Goal: Book appointment/travel/reservation

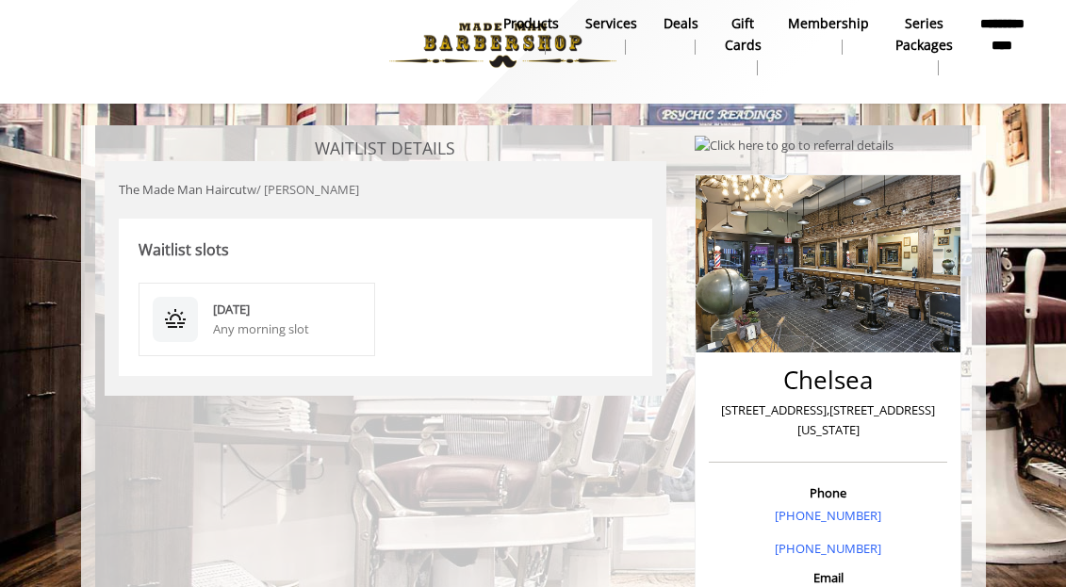
scroll to position [14, 0]
click at [247, 324] on div "Any morning slot" at bounding box center [287, 329] width 149 height 20
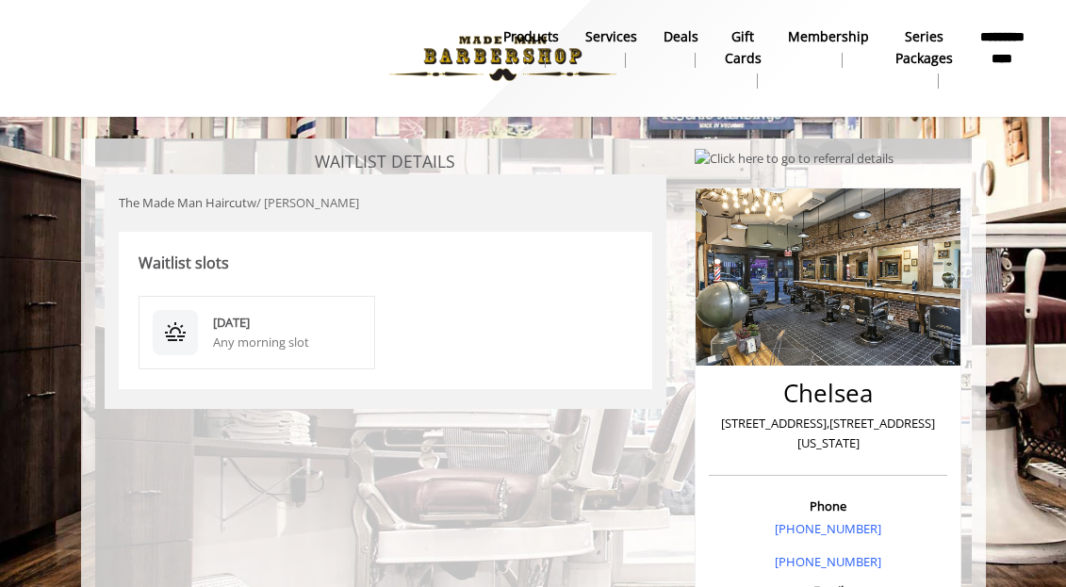
click at [279, 350] on div "Any morning slot" at bounding box center [287, 343] width 149 height 20
click at [614, 42] on b "Services" at bounding box center [612, 36] width 52 height 21
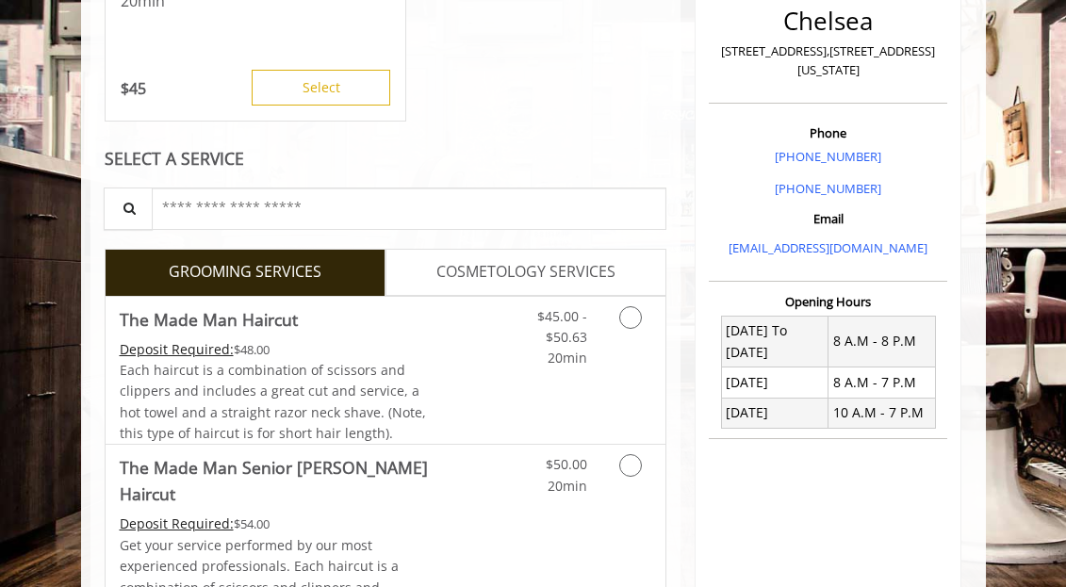
scroll to position [415, 0]
click at [639, 333] on link "Grooming services" at bounding box center [634, 332] width 36 height 73
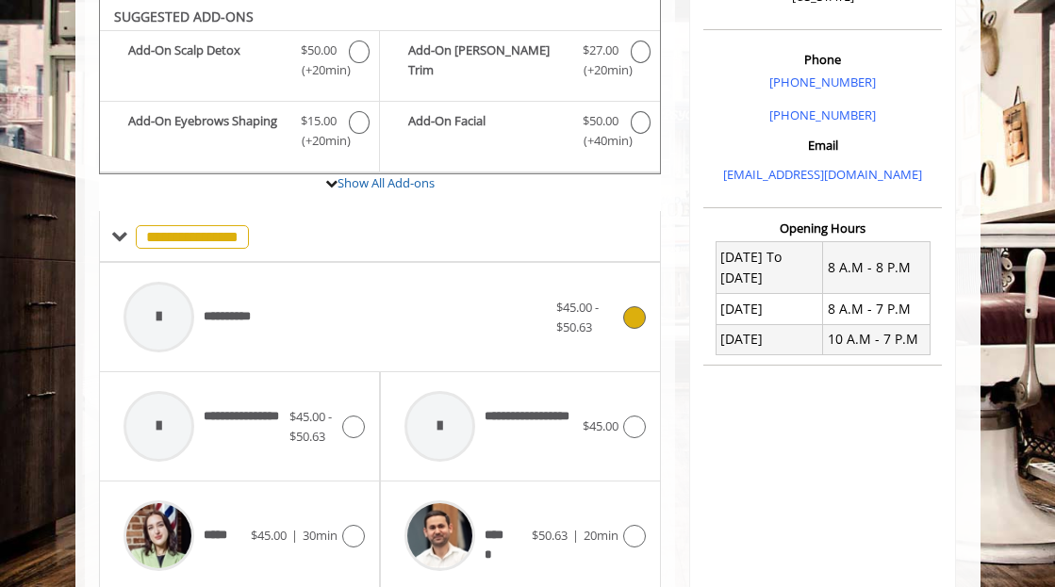
scroll to position [487, 0]
click at [345, 543] on icon at bounding box center [353, 537] width 23 height 23
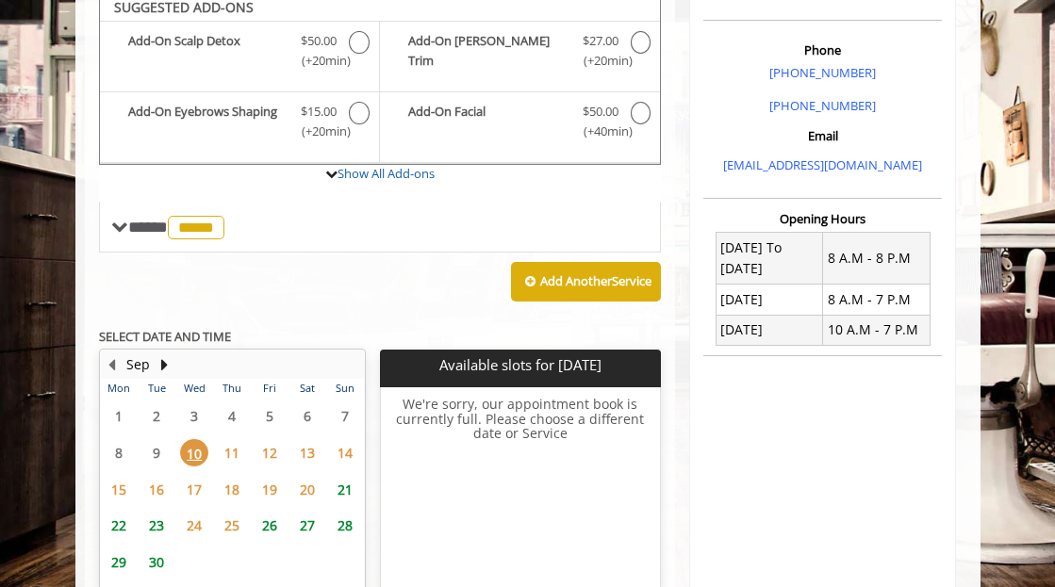
scroll to position [487, 0]
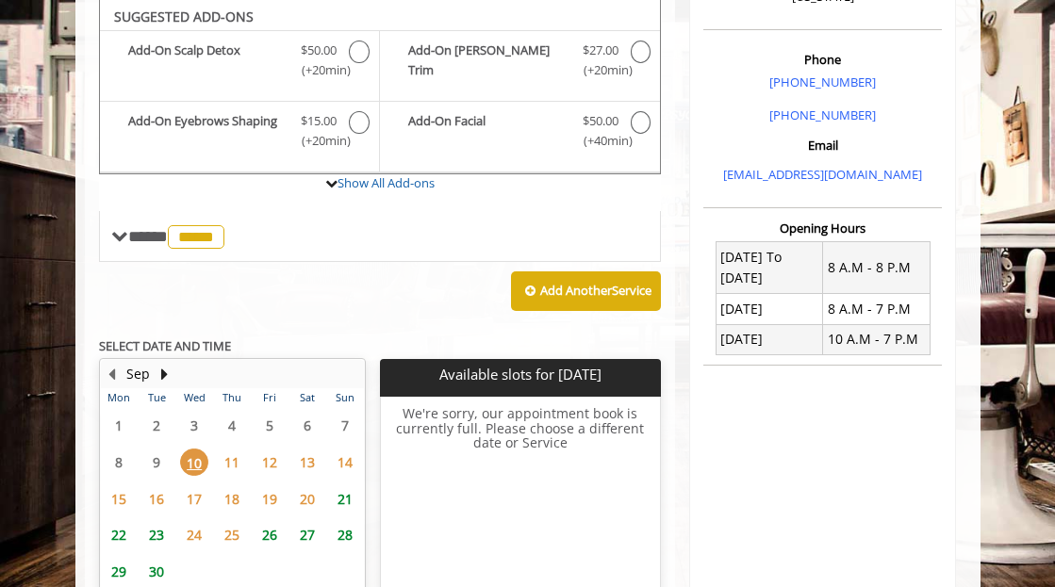
click at [193, 467] on span "10" at bounding box center [194, 462] width 28 height 27
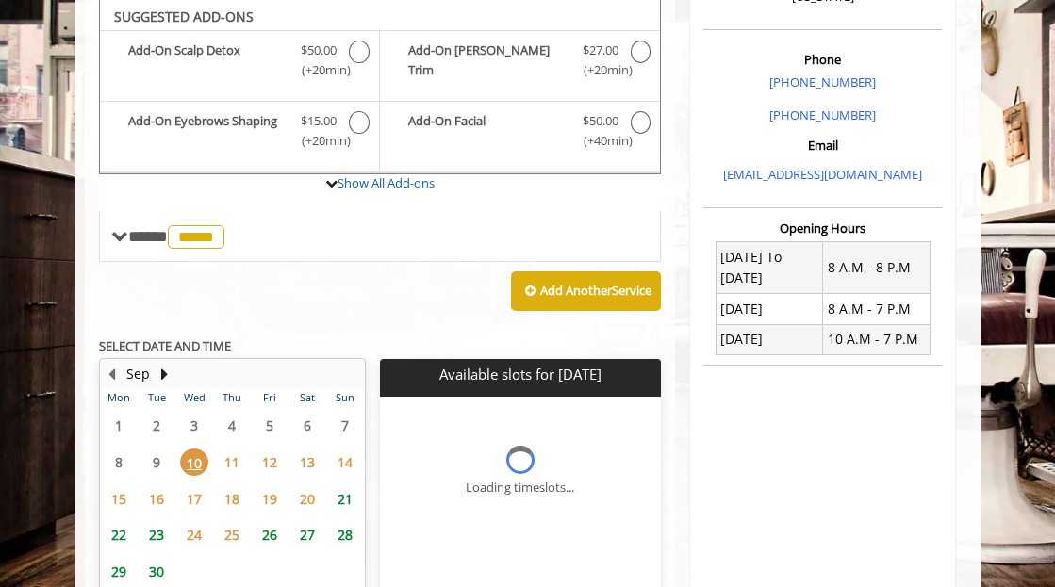
scroll to position [646, 0]
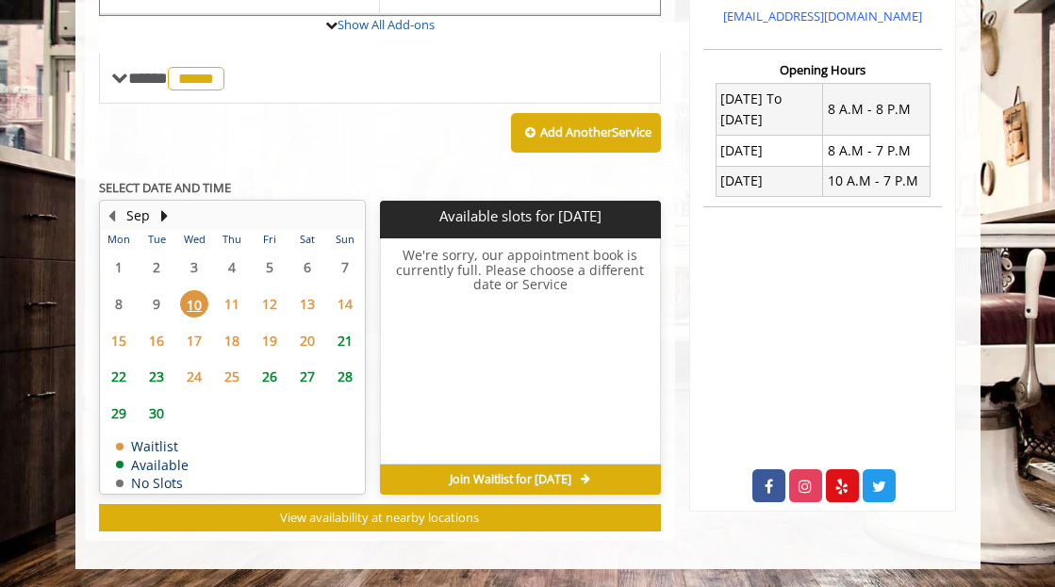
click at [488, 481] on span "Join Waitlist for Wed, Sep 10 2025" at bounding box center [511, 479] width 122 height 15
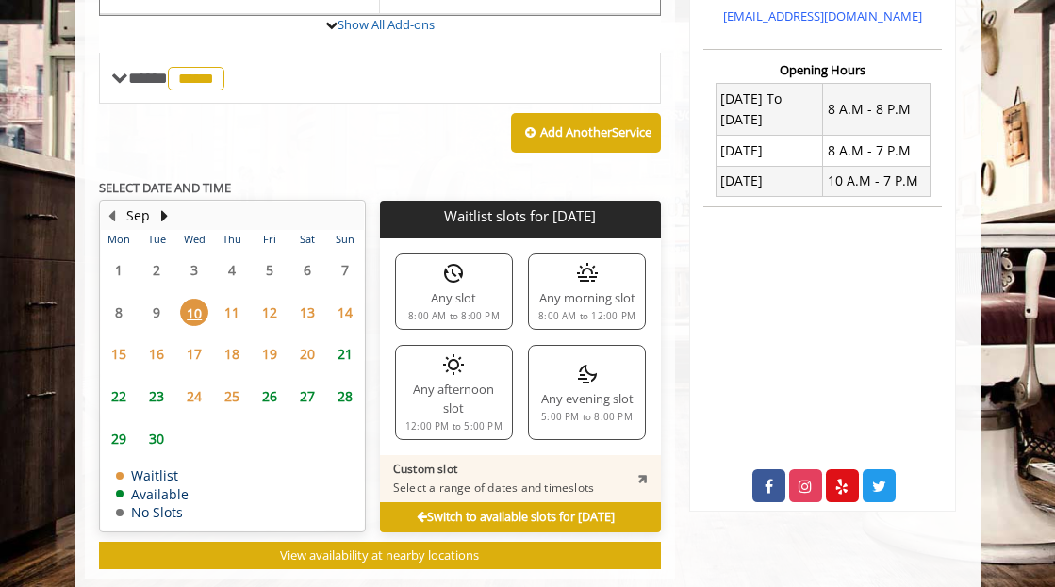
click at [495, 312] on div "8:00 AM to 8:00 PM" at bounding box center [453, 316] width 91 height 9
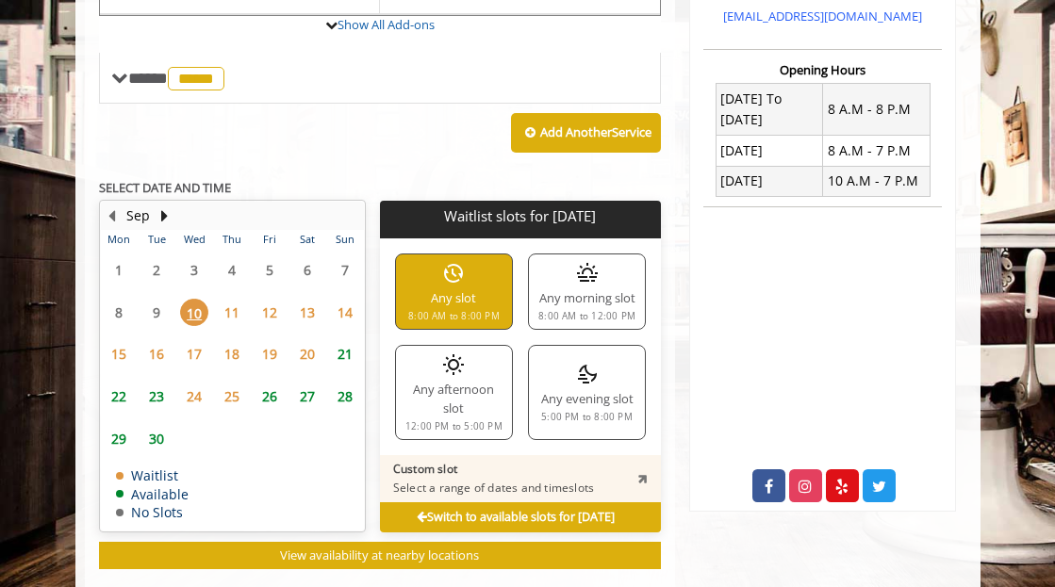
click at [537, 481] on p "Select a range of dates and timeslots" at bounding box center [493, 488] width 201 height 15
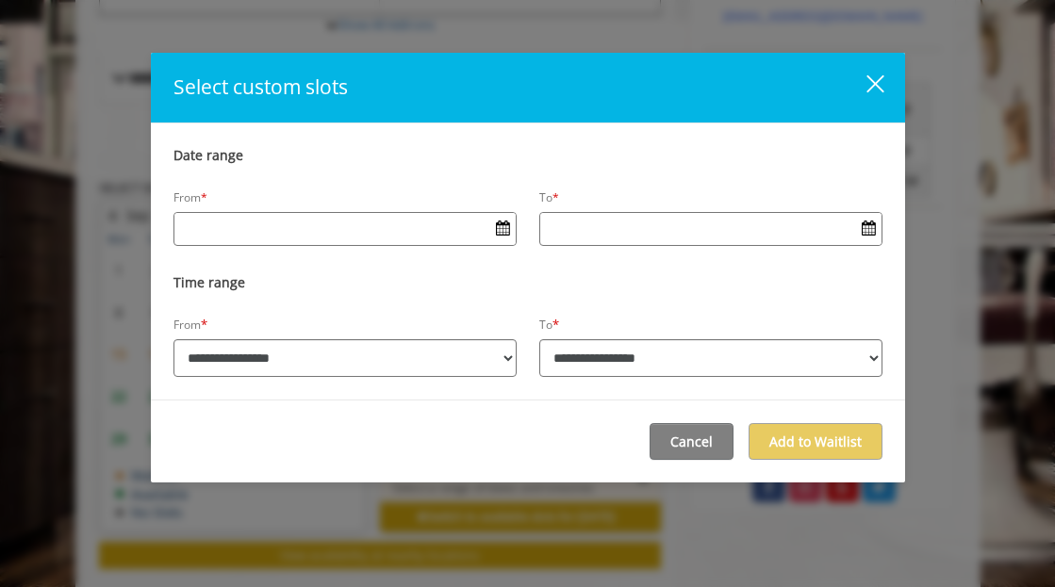
click at [346, 234] on input "Date input field" at bounding box center [344, 228] width 341 height 30
click at [498, 228] on span "Open Calendar" at bounding box center [503, 228] width 14 height 15
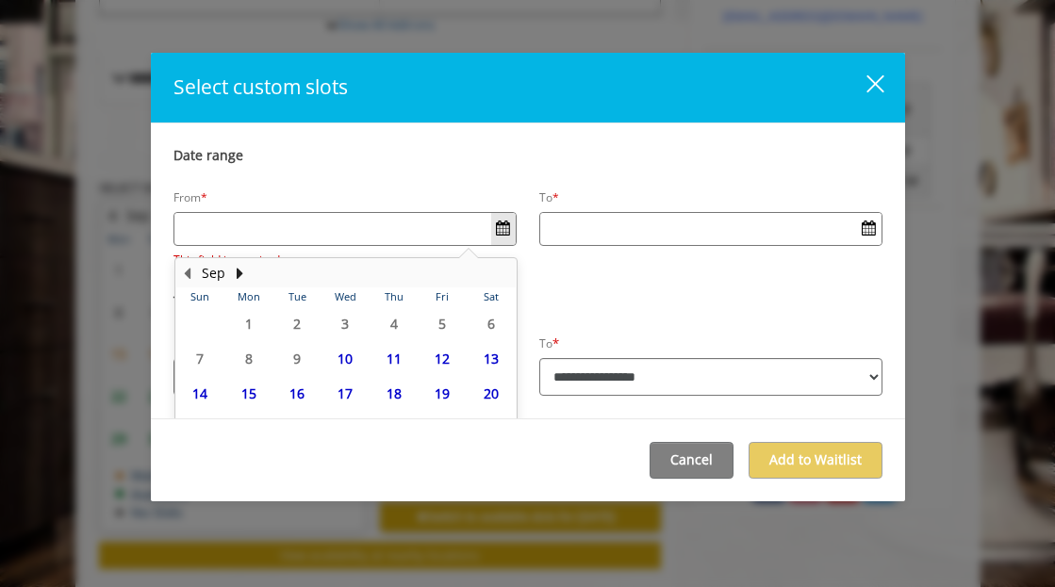
scroll to position [72, 0]
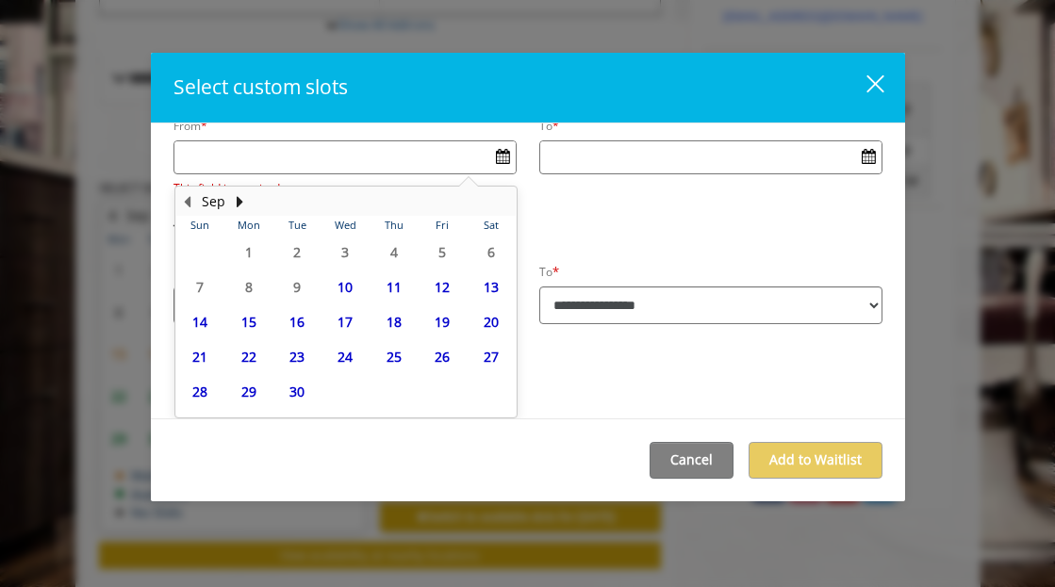
click at [348, 282] on span "10" at bounding box center [345, 286] width 28 height 27
type input "**********"
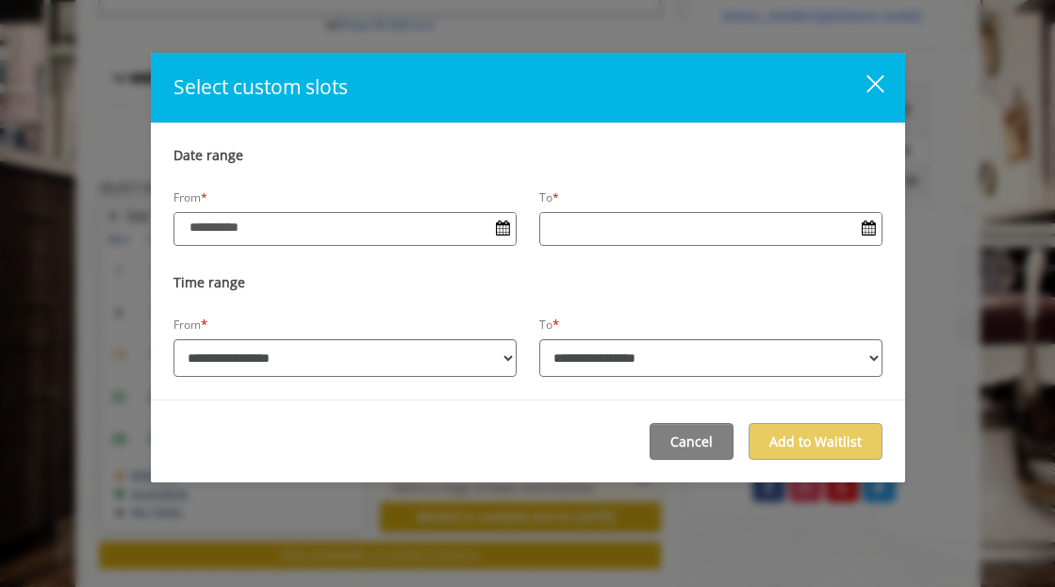
scroll to position [0, 0]
click at [506, 231] on span "Open Calendar" at bounding box center [503, 228] width 14 height 15
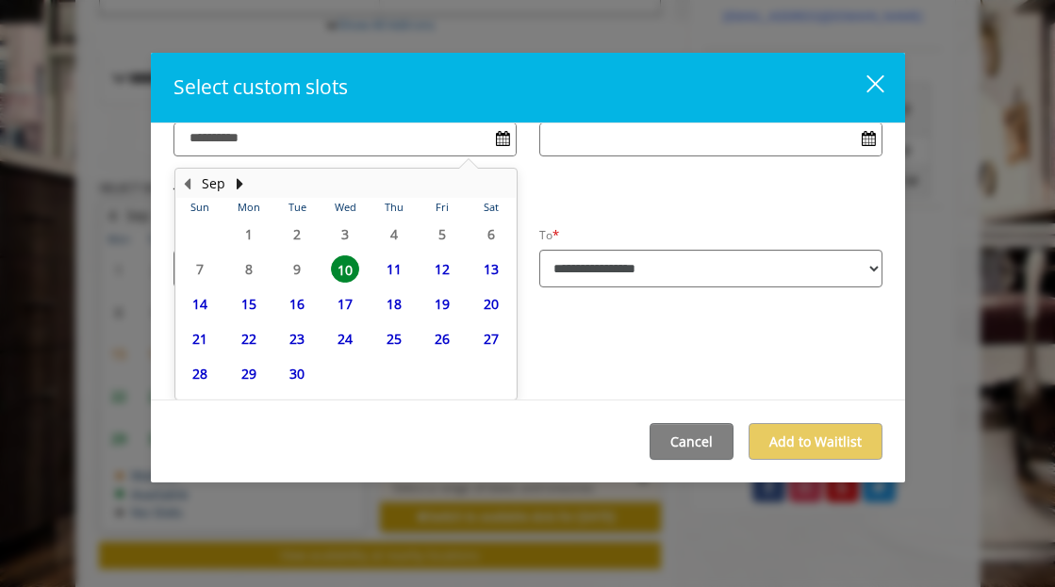
click at [340, 264] on span "10" at bounding box center [345, 269] width 28 height 27
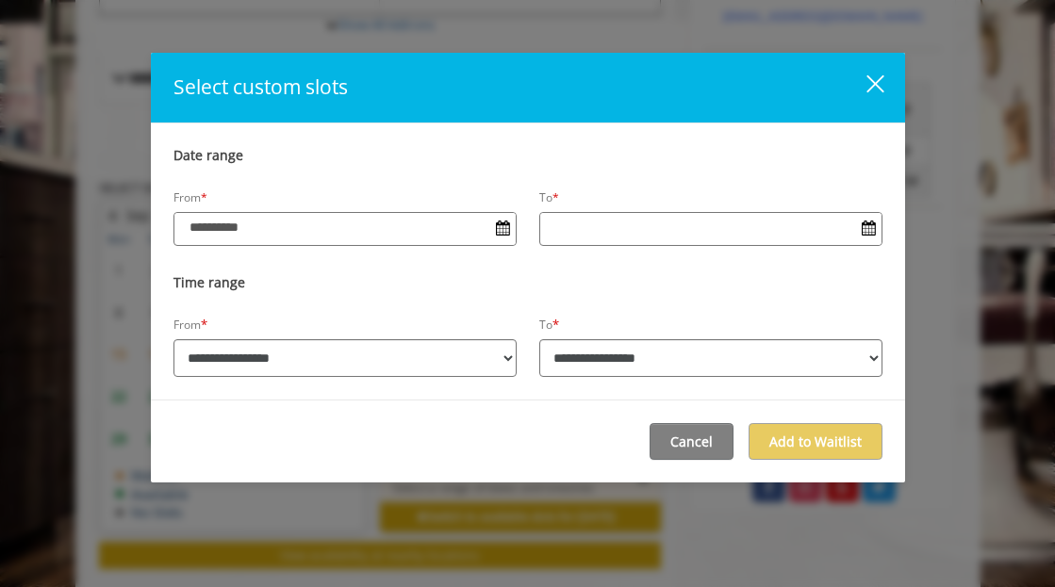
scroll to position [0, 0]
click at [863, 231] on span "Open Calendar" at bounding box center [869, 228] width 14 height 15
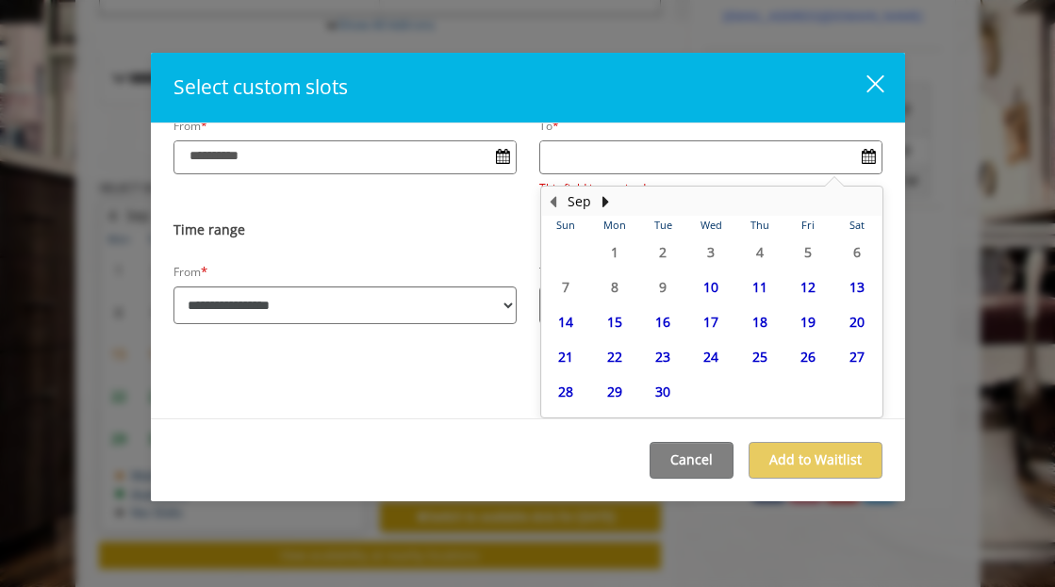
click at [702, 284] on span "10" at bounding box center [711, 286] width 28 height 27
type input "**********"
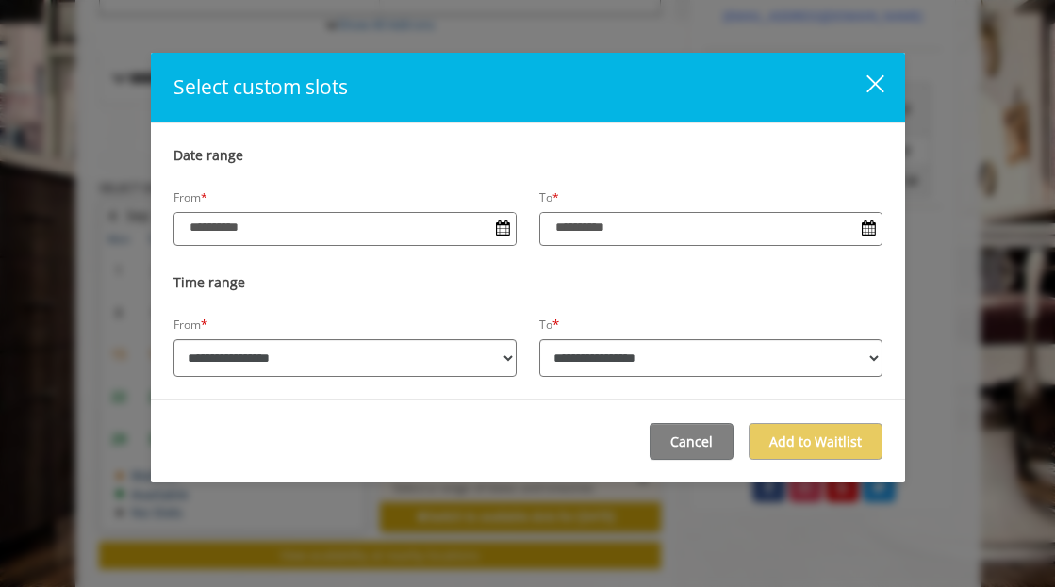
scroll to position [0, 0]
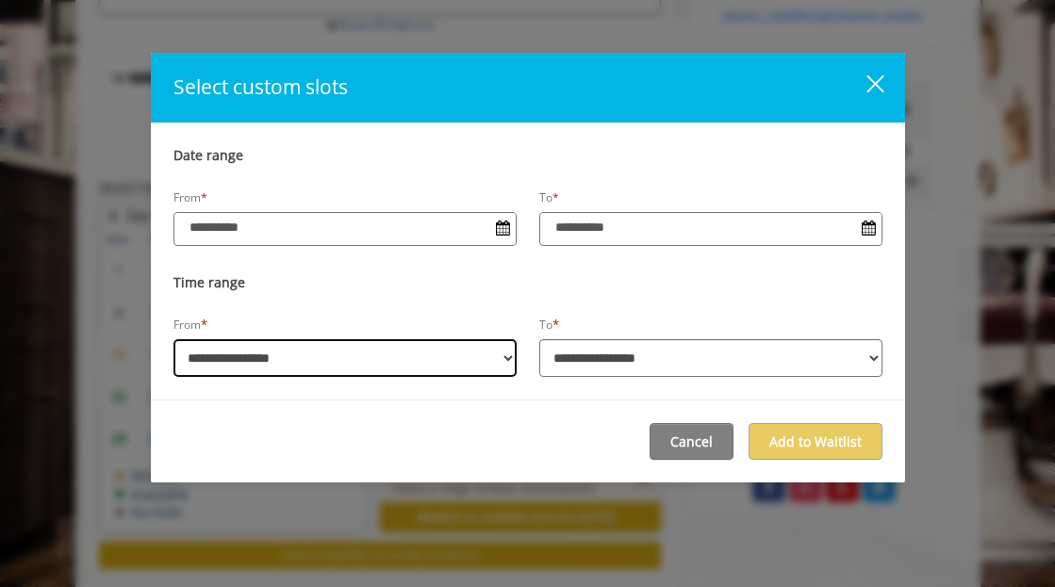
click at [417, 358] on select "**********" at bounding box center [344, 358] width 343 height 38
select select "**********"
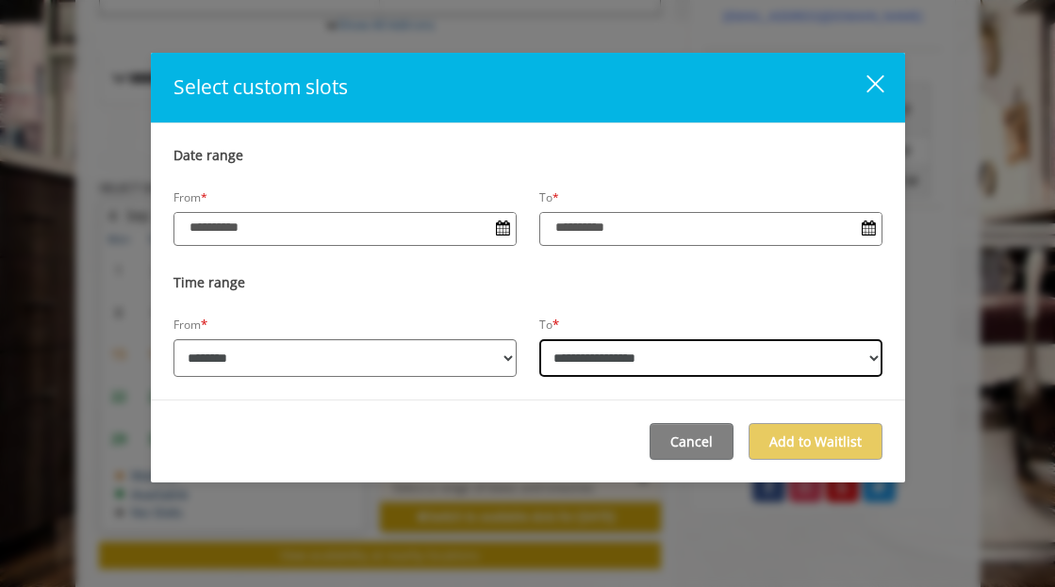
click at [722, 357] on select "**********" at bounding box center [710, 358] width 343 height 38
select select "**********"
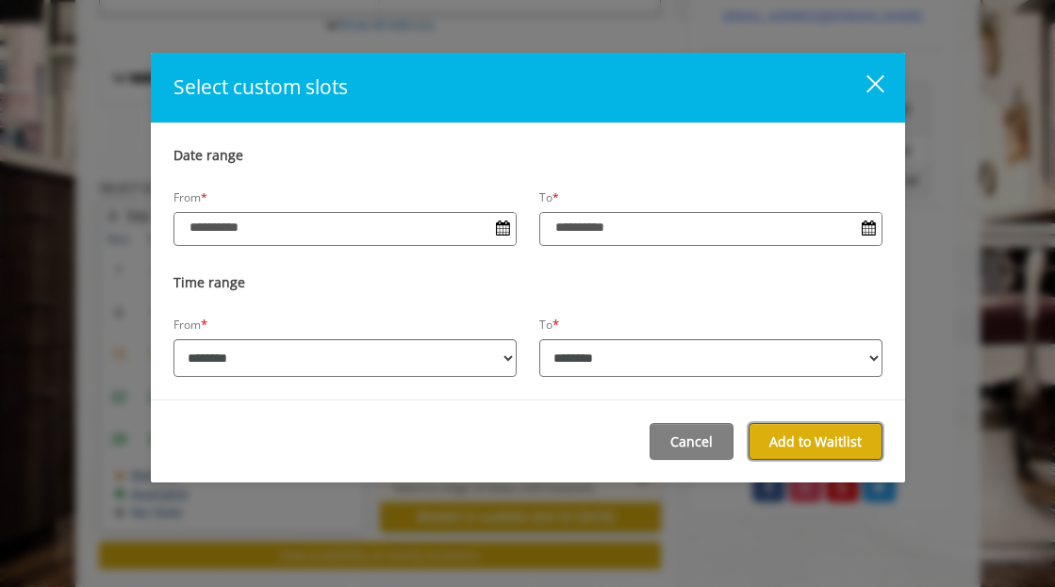
click at [793, 440] on button "Add to Waitlist" at bounding box center [816, 441] width 134 height 37
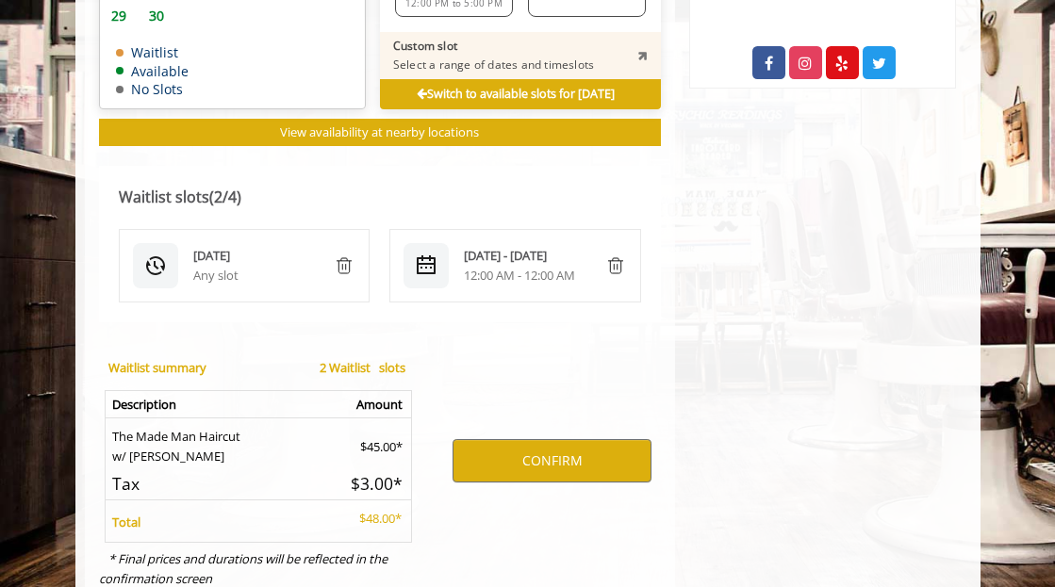
scroll to position [1121, 0]
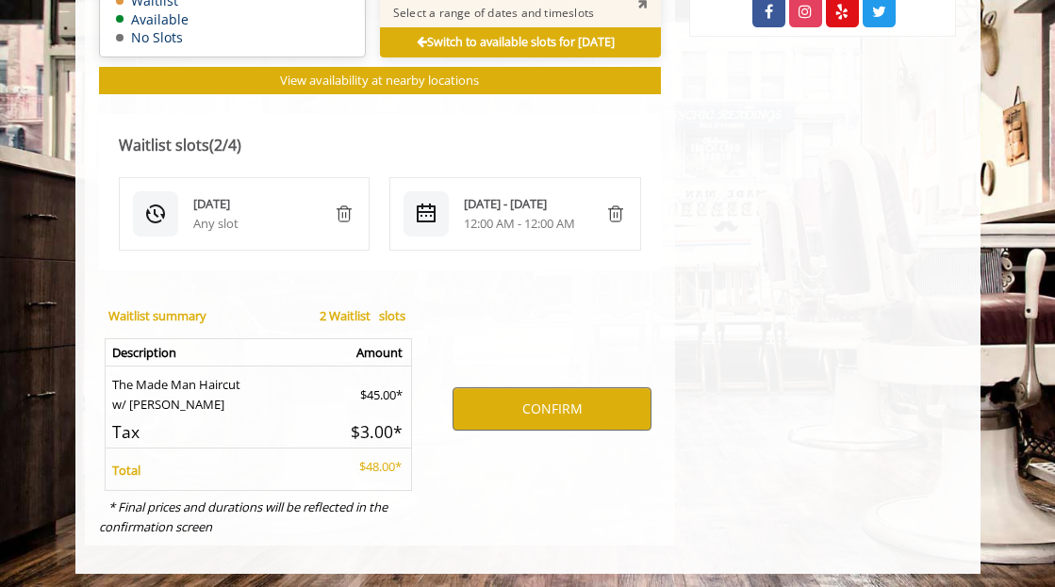
click at [554, 322] on div "CONFIRM" at bounding box center [552, 408] width 246 height 237
click at [542, 431] on button "CONFIRM" at bounding box center [552, 409] width 199 height 43
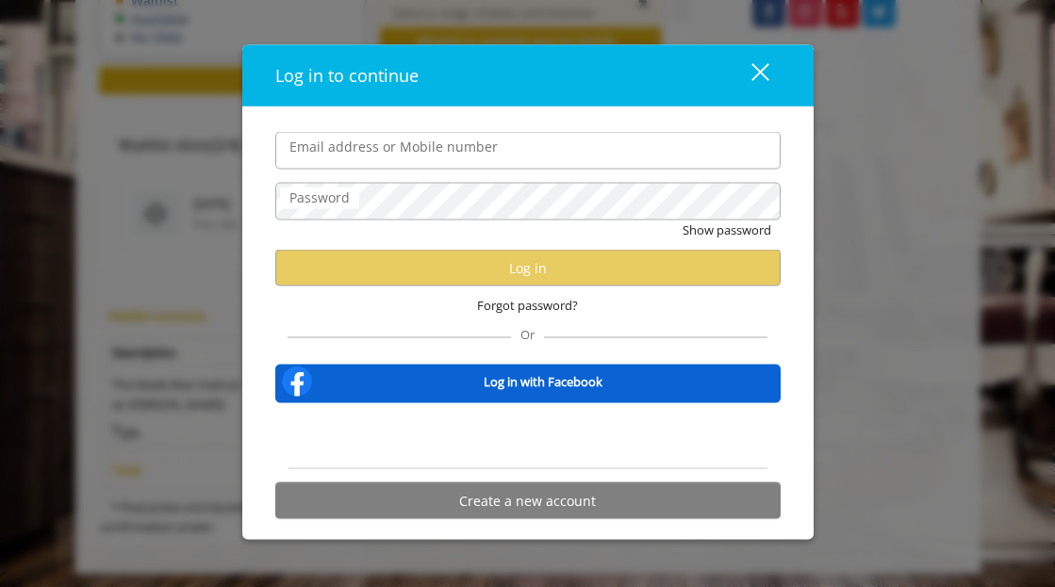
click at [451, 145] on input "Email address or Mobile number" at bounding box center [527, 151] width 505 height 38
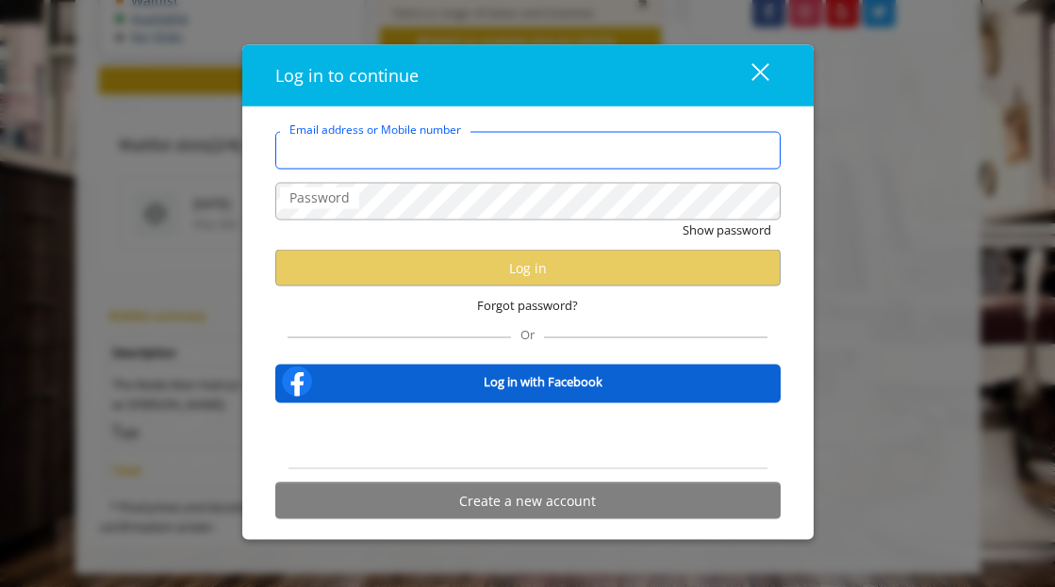
type input "**********"
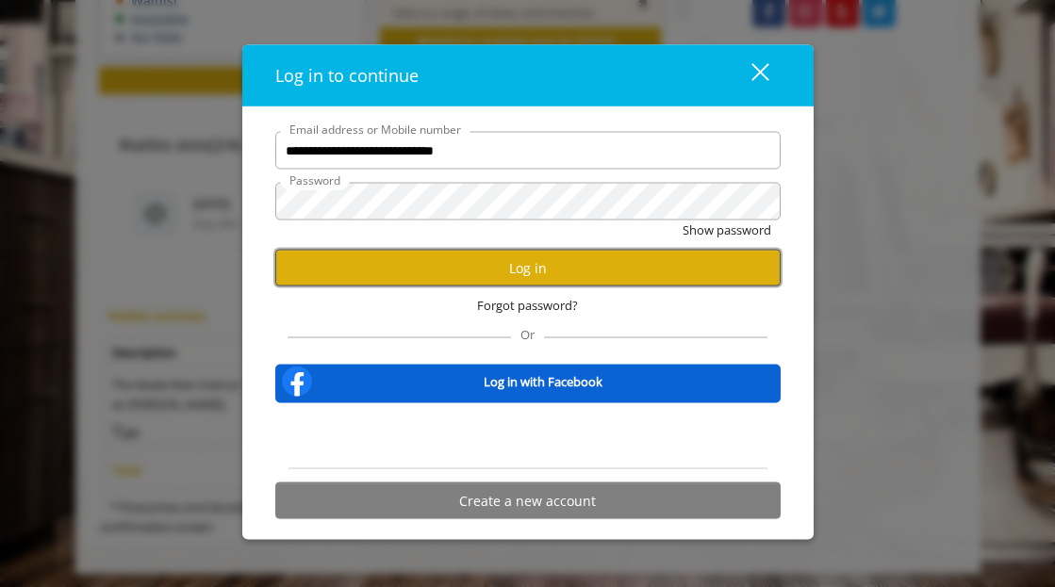
click at [519, 272] on button "Log in" at bounding box center [527, 268] width 505 height 37
